Goal: Task Accomplishment & Management: Complete application form

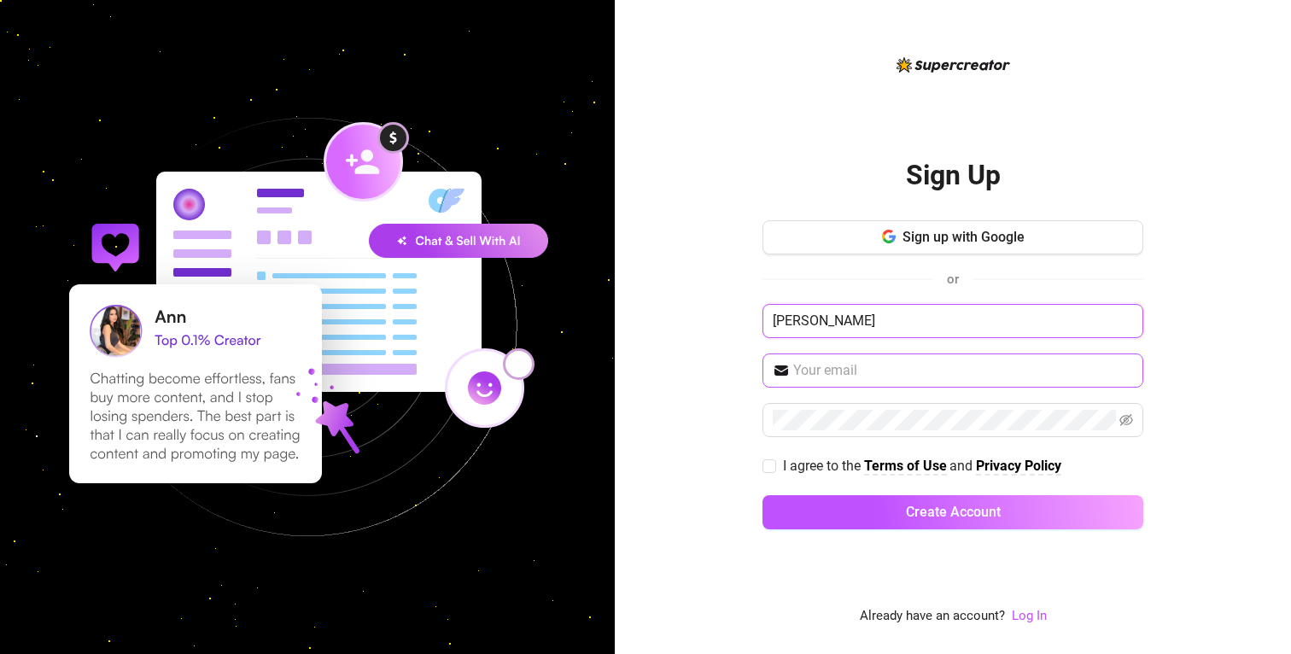
type input "[PERSON_NAME]"
click at [1130, 362] on input "text" at bounding box center [963, 370] width 340 height 20
click at [1121, 372] on input "text" at bounding box center [963, 370] width 340 height 20
click at [1032, 621] on link "Log In" at bounding box center [1029, 615] width 35 height 15
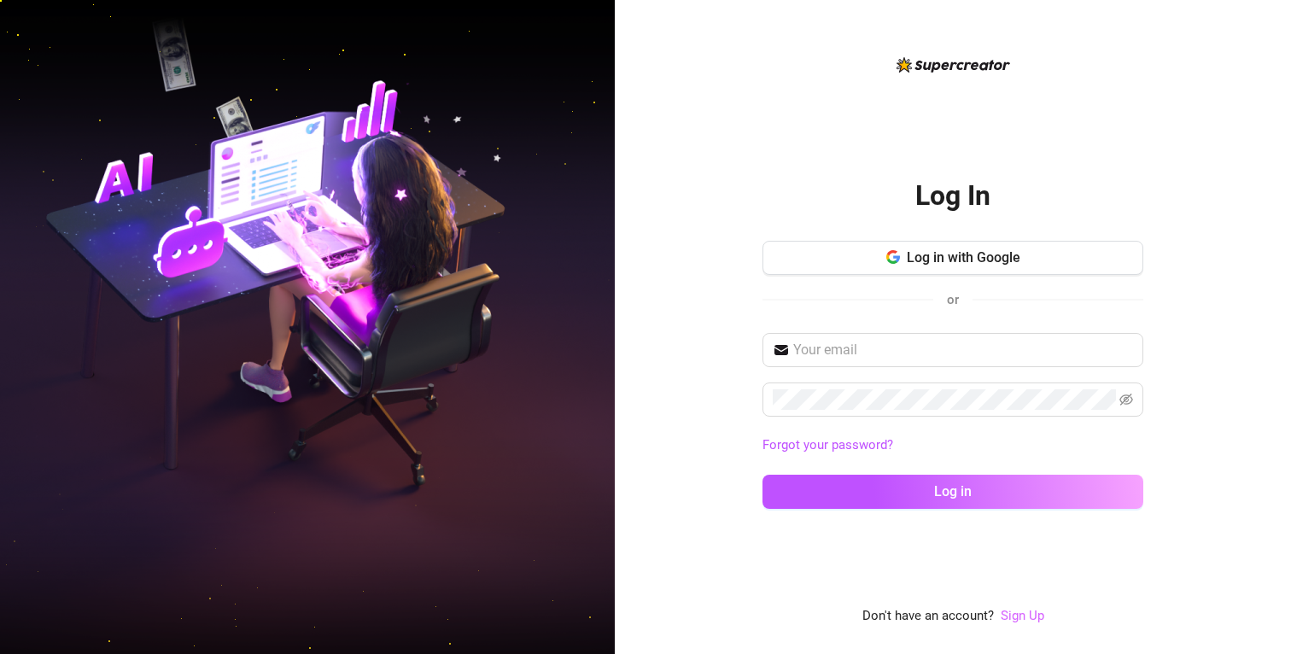
click at [1033, 615] on link "Sign Up" at bounding box center [1023, 615] width 44 height 15
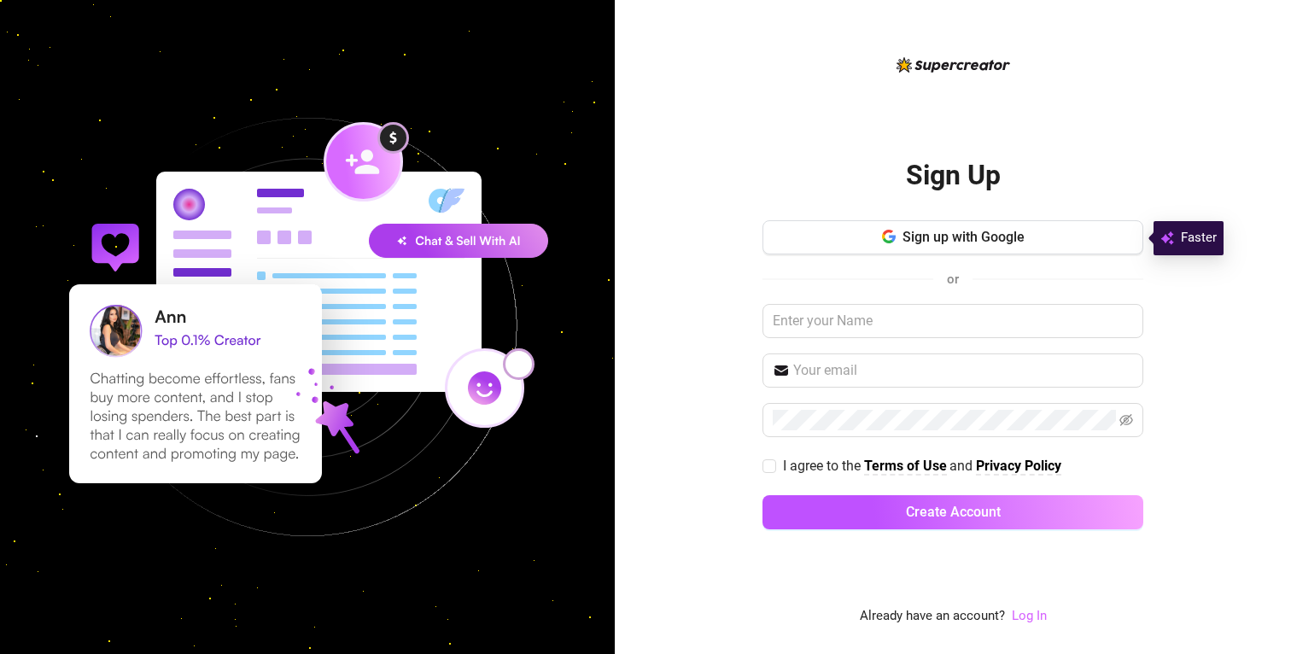
click at [1026, 612] on link "Log In" at bounding box center [1029, 615] width 35 height 15
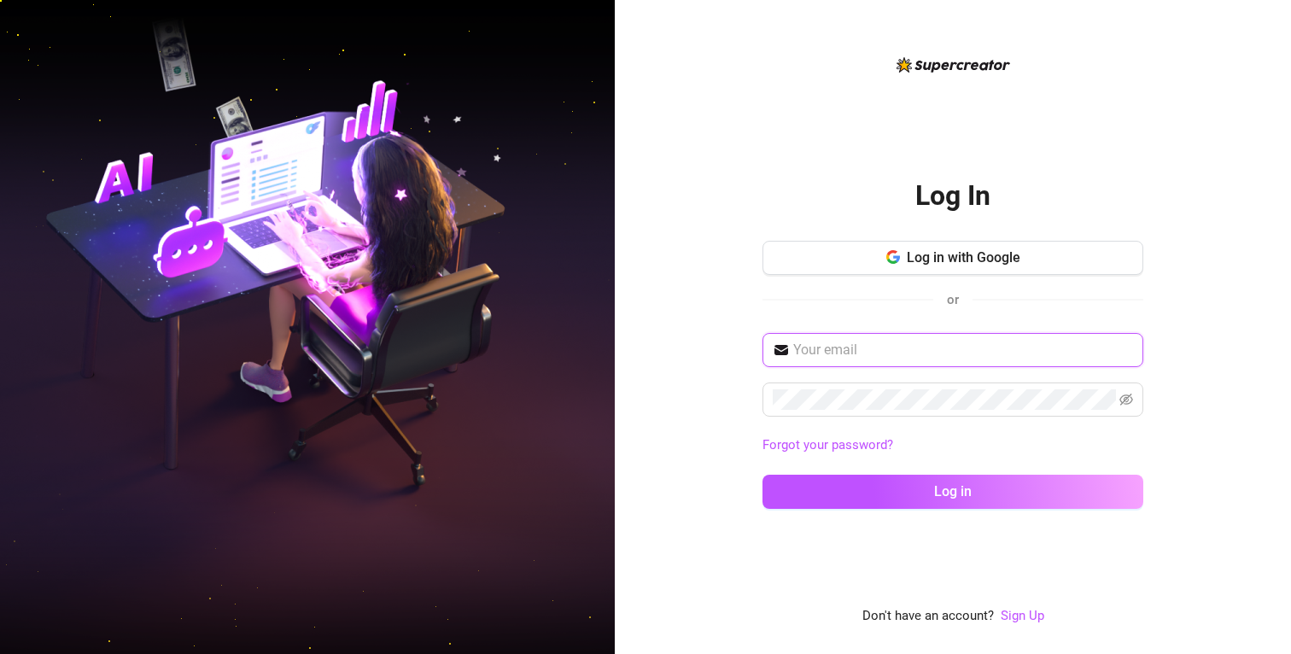
click at [887, 344] on input "text" at bounding box center [963, 350] width 340 height 20
